Goal: Task Accomplishment & Management: Manage account settings

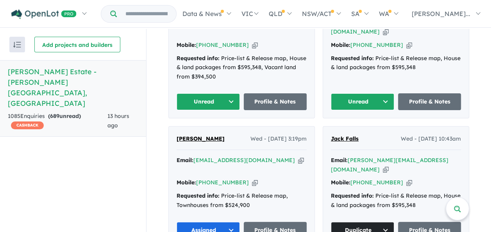
scroll to position [312, 0]
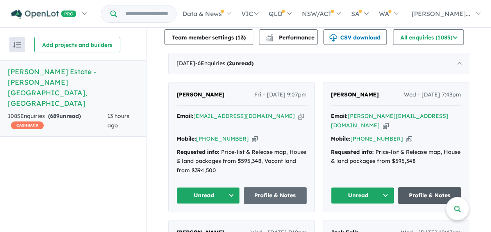
click at [415, 188] on link "Profile & Notes" at bounding box center [429, 195] width 63 height 17
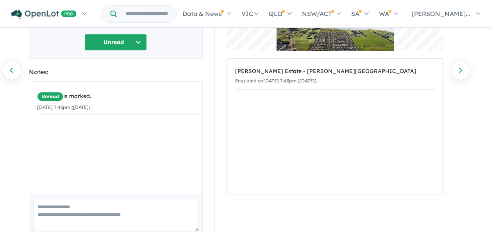
scroll to position [107, 0]
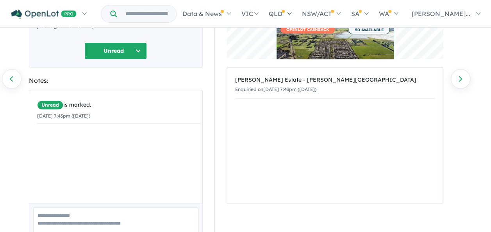
click at [143, 43] on button "Unread" at bounding box center [115, 51] width 63 height 17
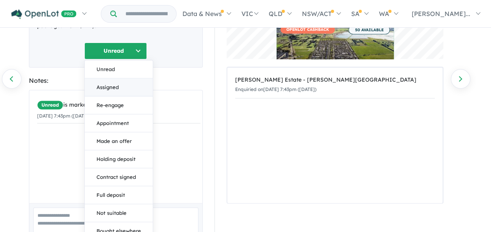
click at [109, 78] on button "Assigned" at bounding box center [119, 87] width 68 height 18
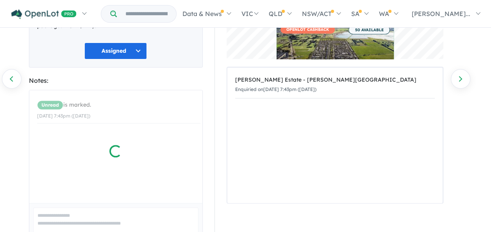
scroll to position [0, 0]
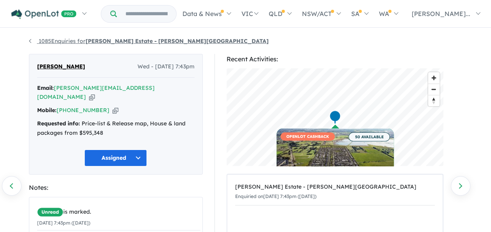
click at [32, 42] on link "1085 Enquiries for Harriott Estate - Armstrong Creek" at bounding box center [149, 41] width 240 height 7
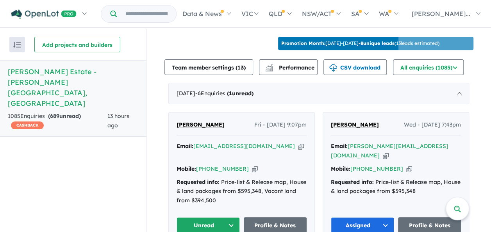
scroll to position [318, 0]
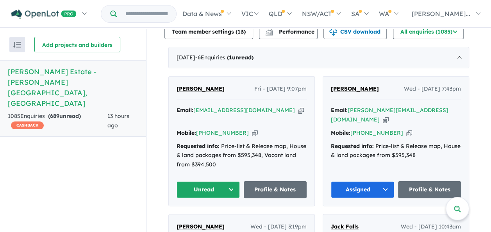
click at [231, 184] on button "Unread" at bounding box center [208, 189] width 63 height 17
click at [203, 218] on button "Assigned" at bounding box center [211, 226] width 68 height 18
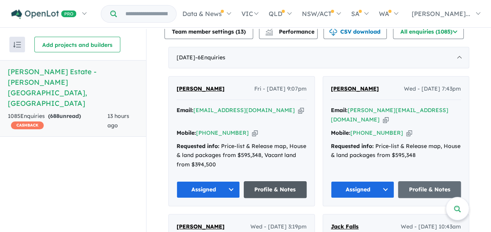
click at [274, 181] on link "Profile & Notes" at bounding box center [275, 189] width 63 height 17
